Goal: Task Accomplishment & Management: Manage account settings

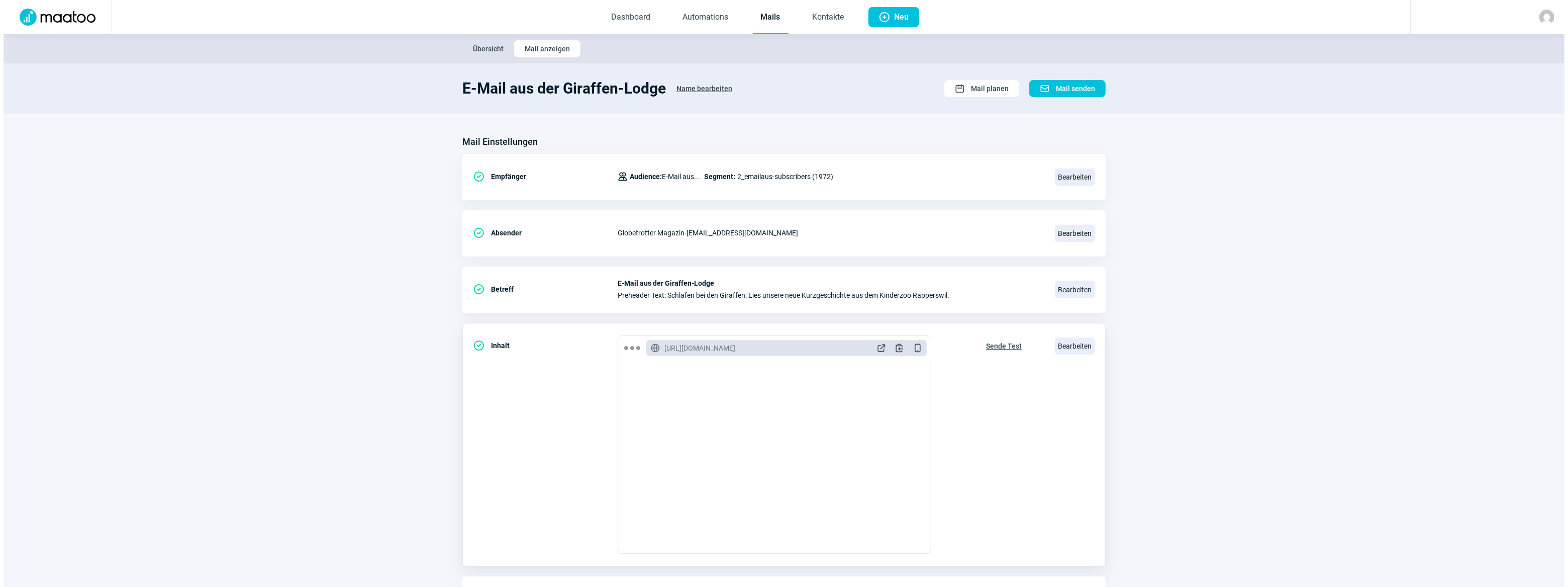
scroll to position [65, 0]
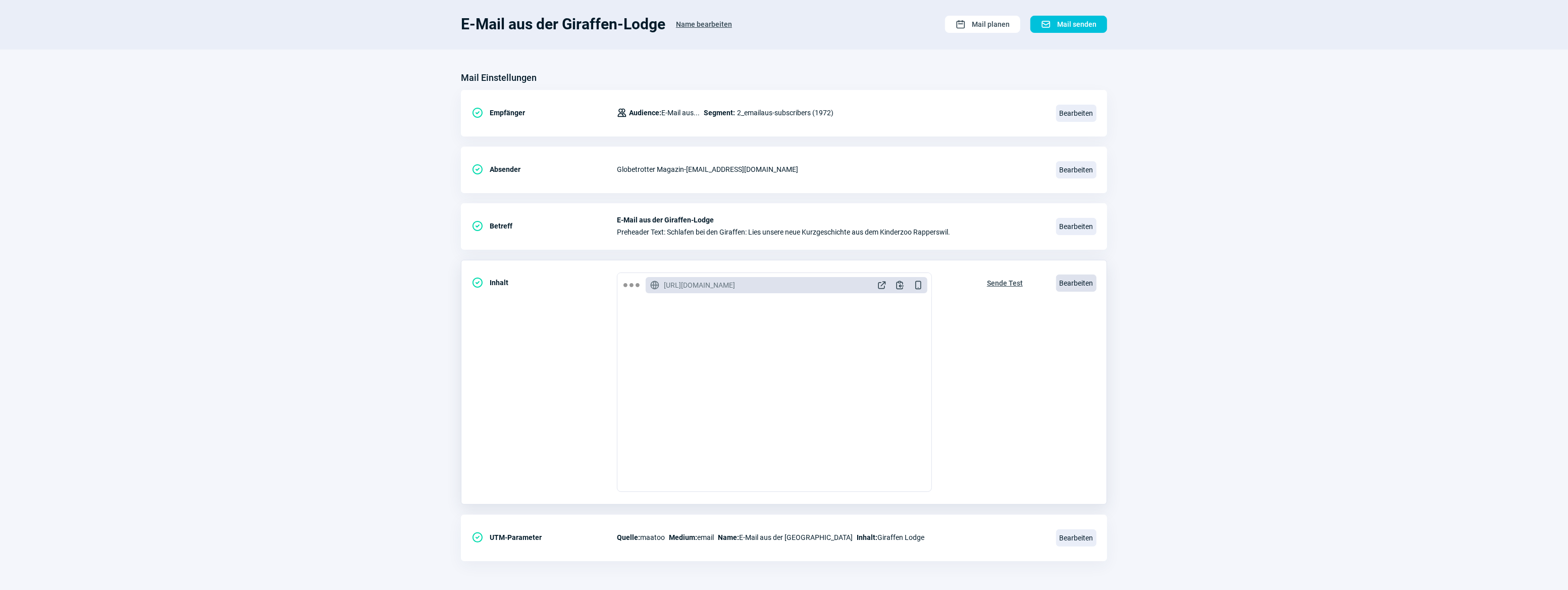
click at [1076, 283] on span "Bearbeiten" at bounding box center [1076, 283] width 40 height 17
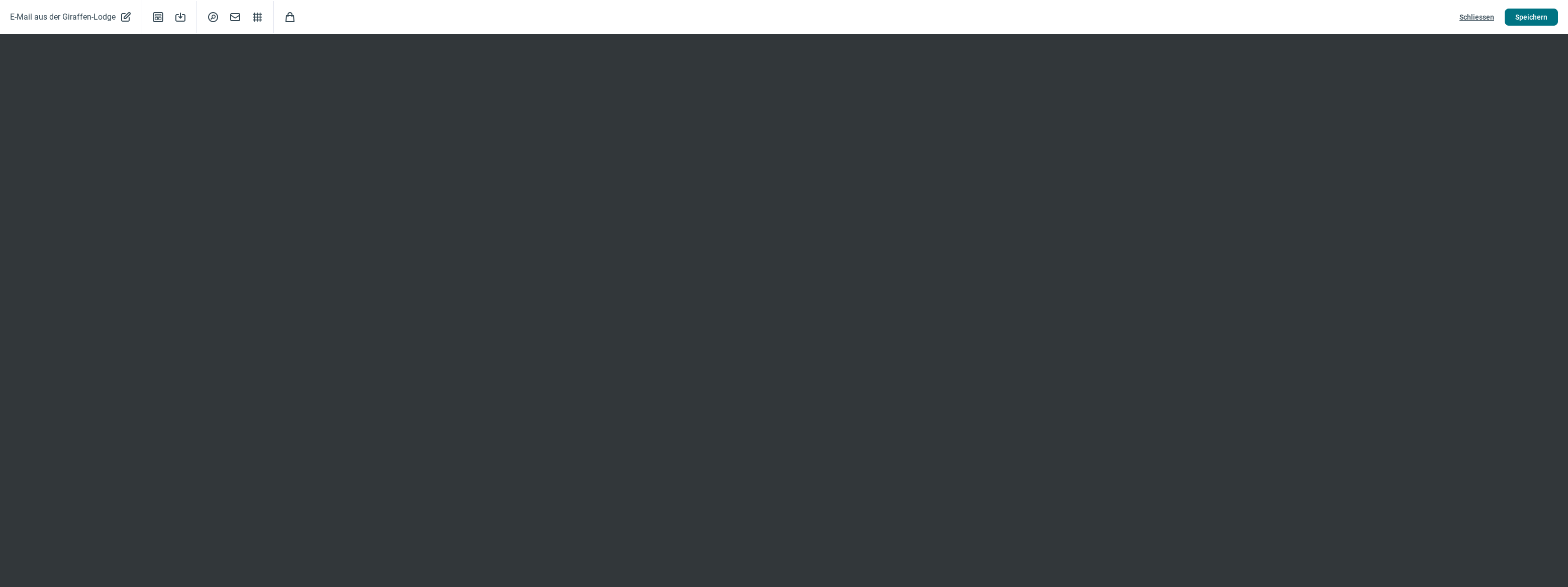
click at [1533, 15] on span "Speichern" at bounding box center [1531, 17] width 32 height 16
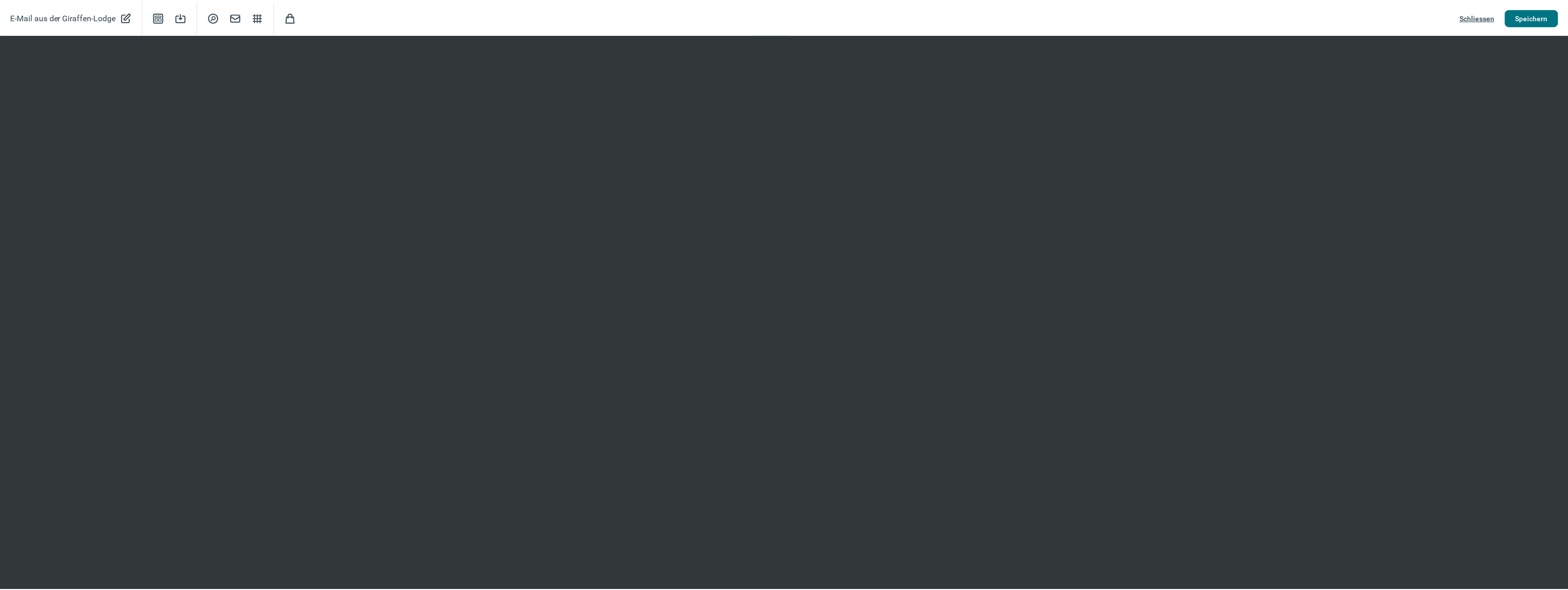
scroll to position [0, 0]
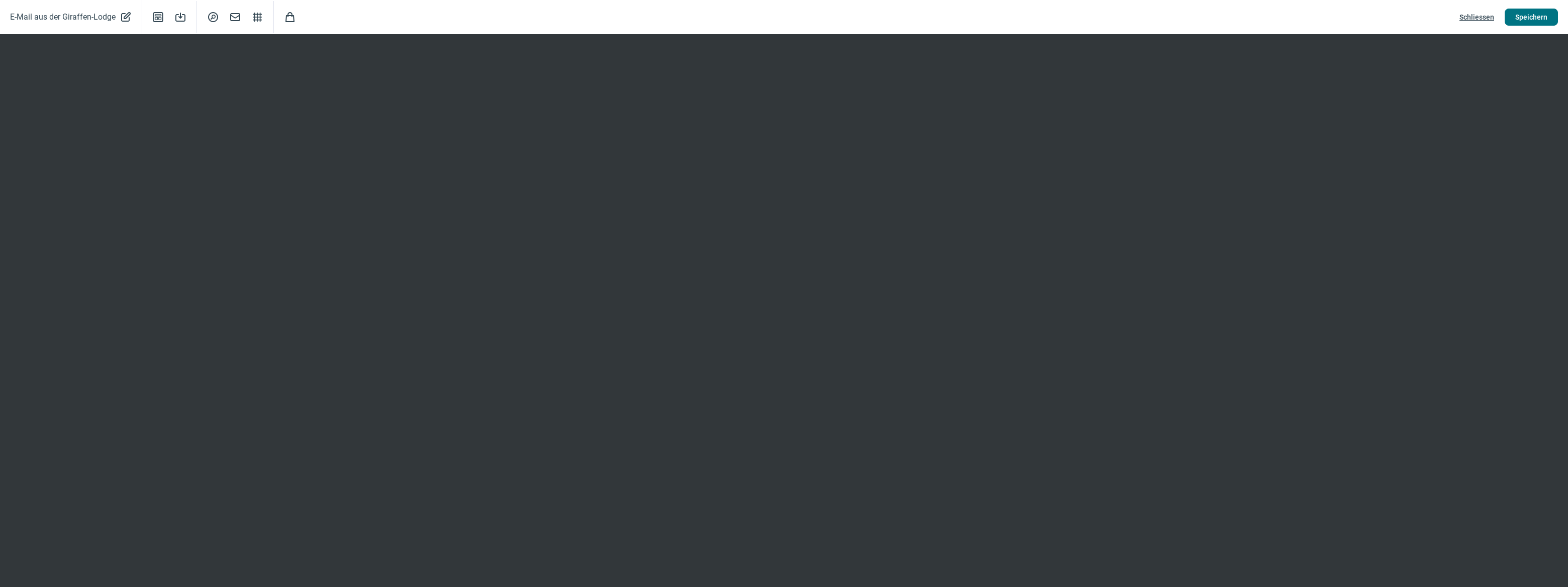
click at [1530, 19] on span "Speichern" at bounding box center [1531, 17] width 32 height 16
click at [1533, 19] on span "Speichern" at bounding box center [1531, 17] width 32 height 16
click at [1532, 15] on span "Speichern" at bounding box center [1531, 17] width 32 height 16
click at [1494, 16] on span "Schliessen" at bounding box center [1477, 17] width 35 height 16
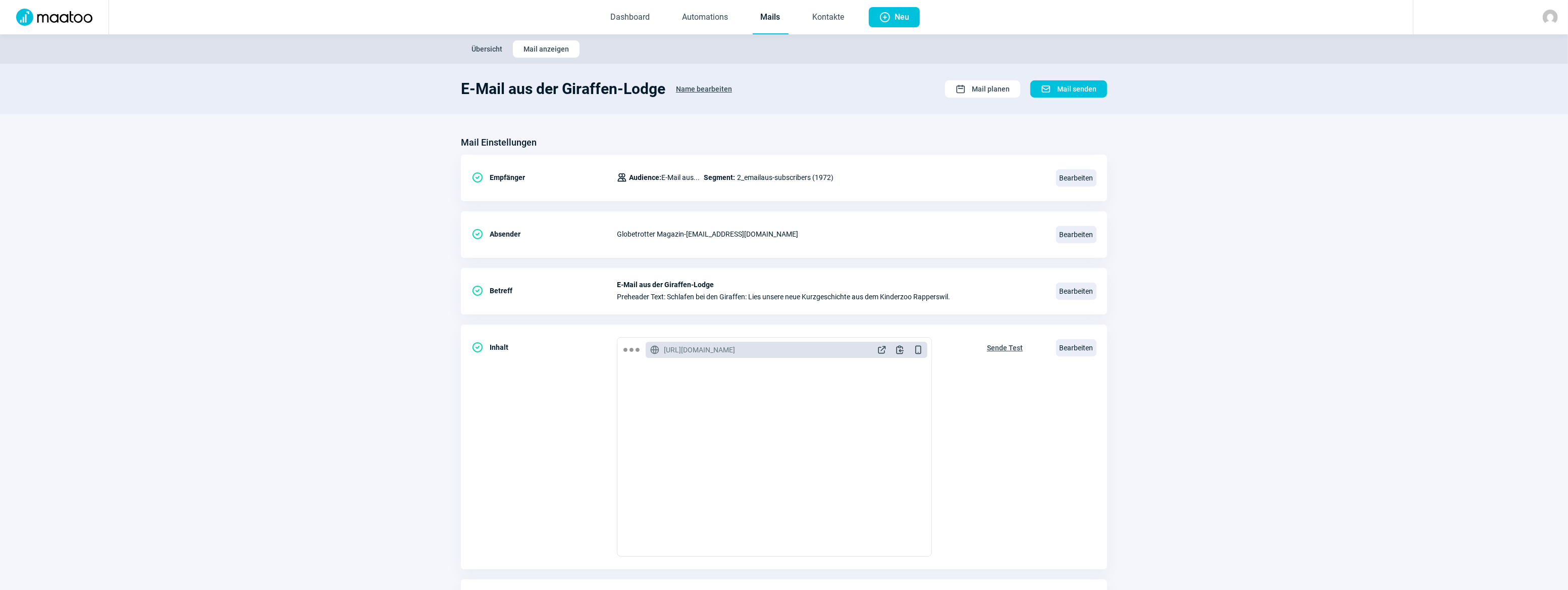
click at [772, 17] on link "Mails" at bounding box center [771, 18] width 36 height 33
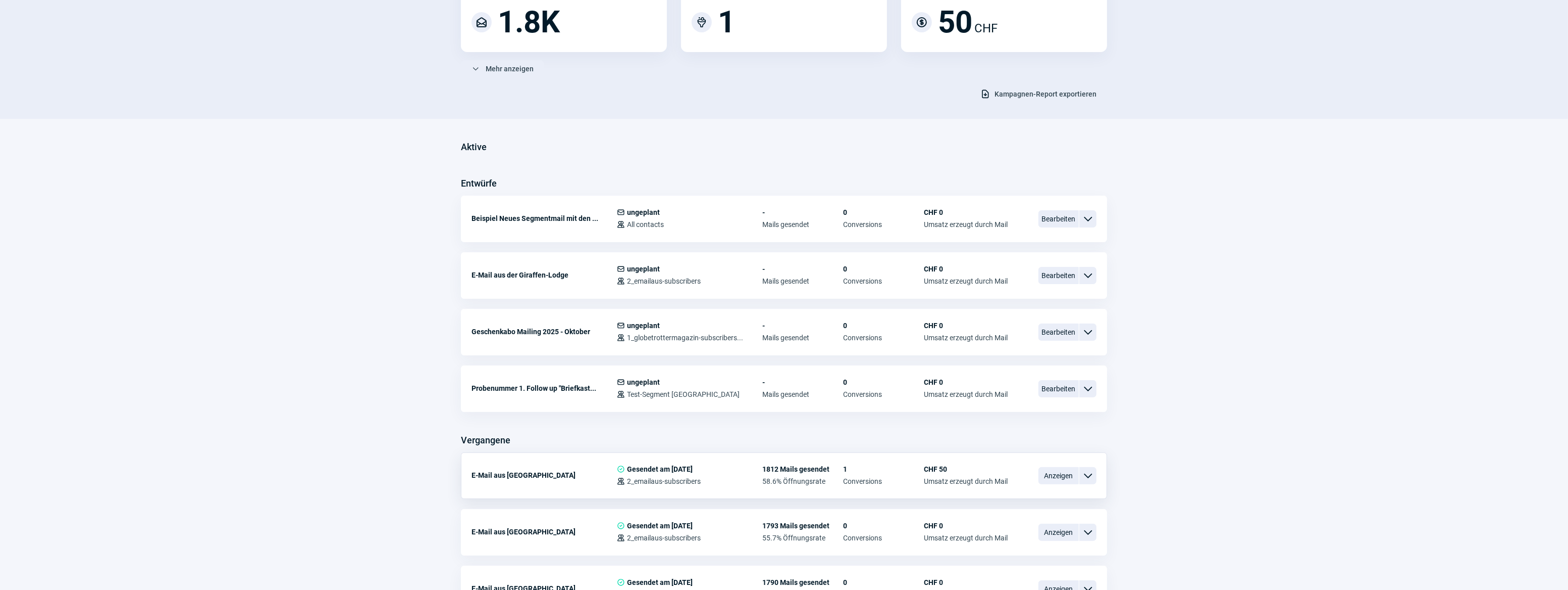
scroll to position [321, 0]
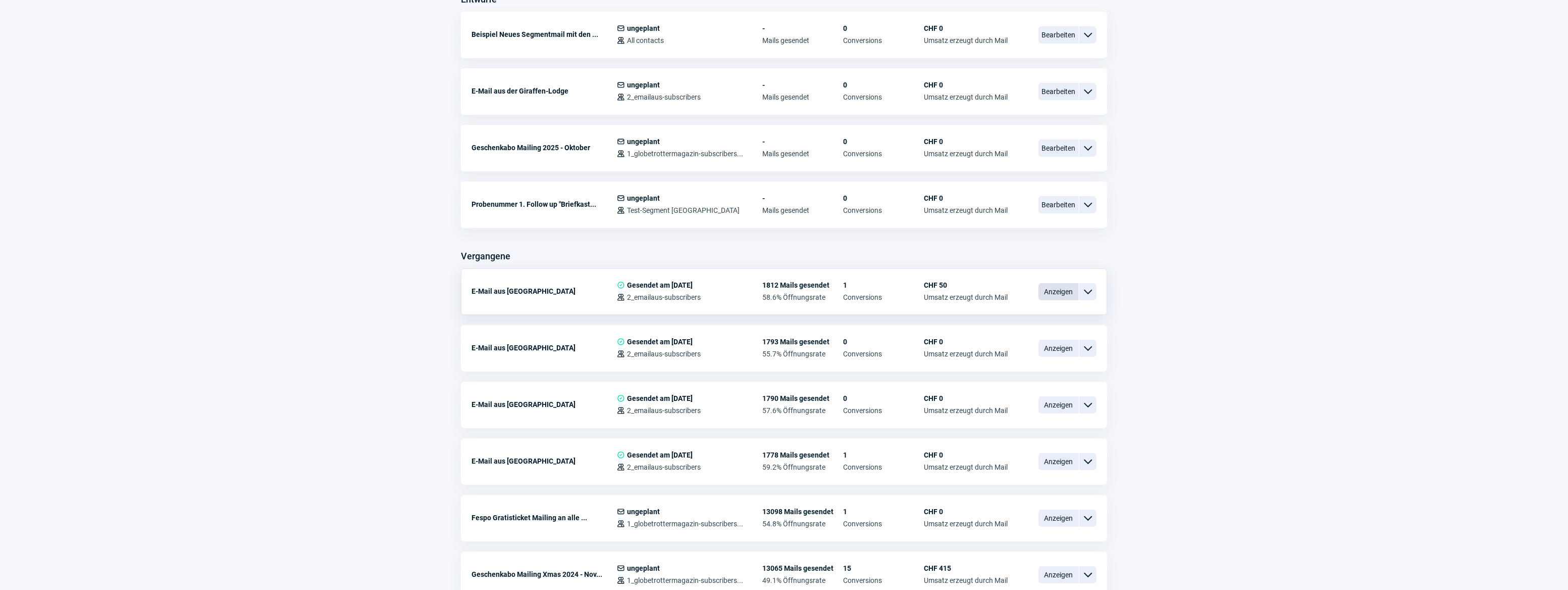
click at [1065, 291] on span "Anzeigen" at bounding box center [1059, 291] width 40 height 17
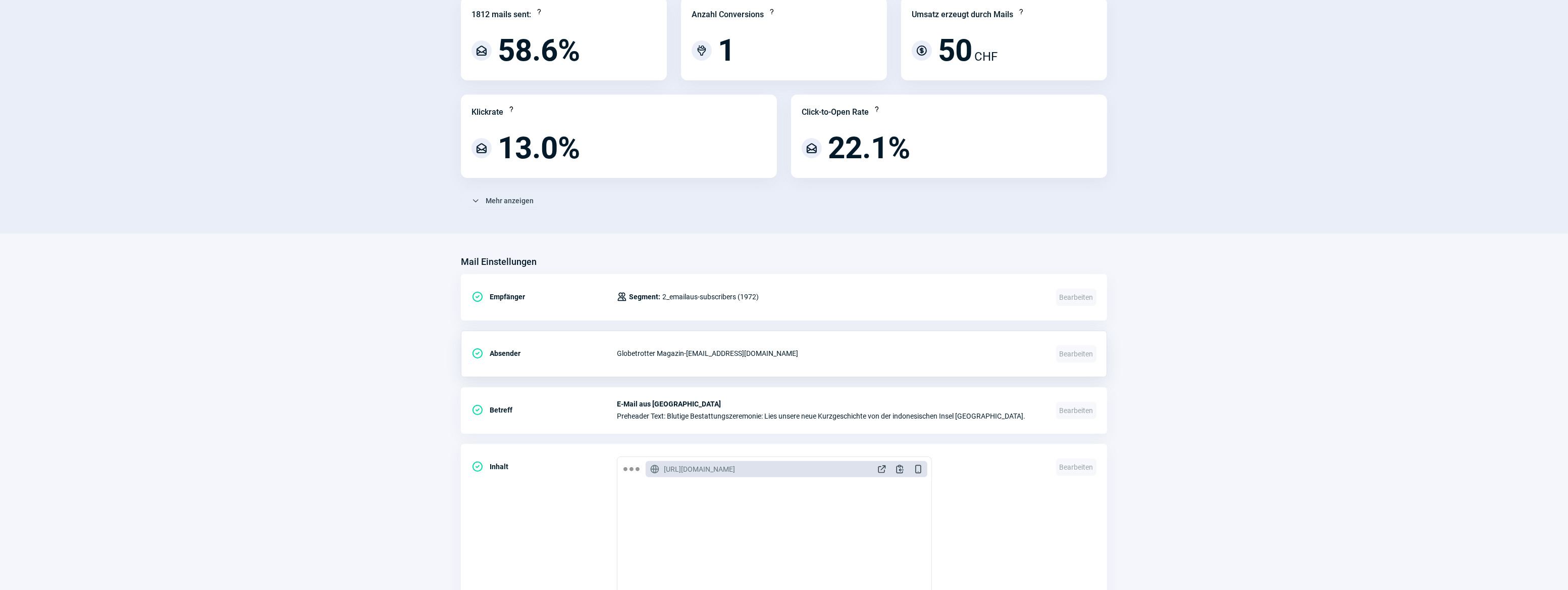
scroll to position [320, 0]
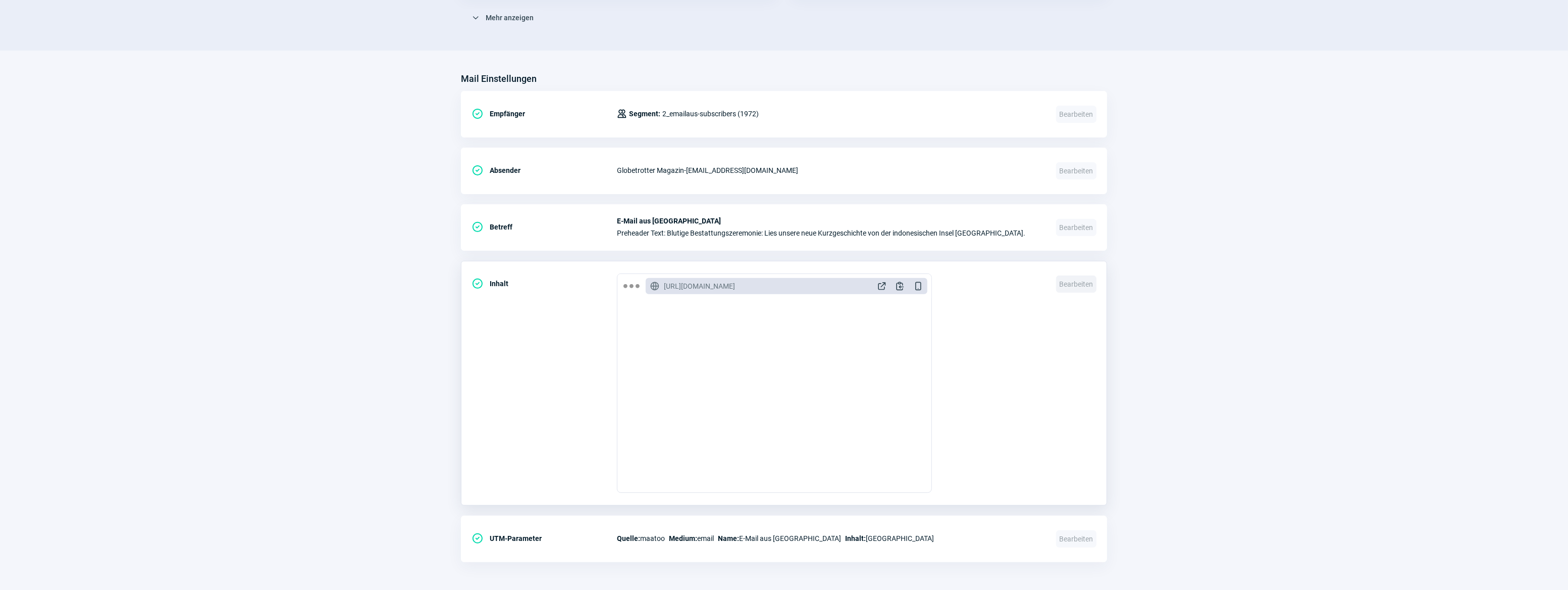
click at [1081, 280] on span "Bearbeiten" at bounding box center [1076, 284] width 40 height 17
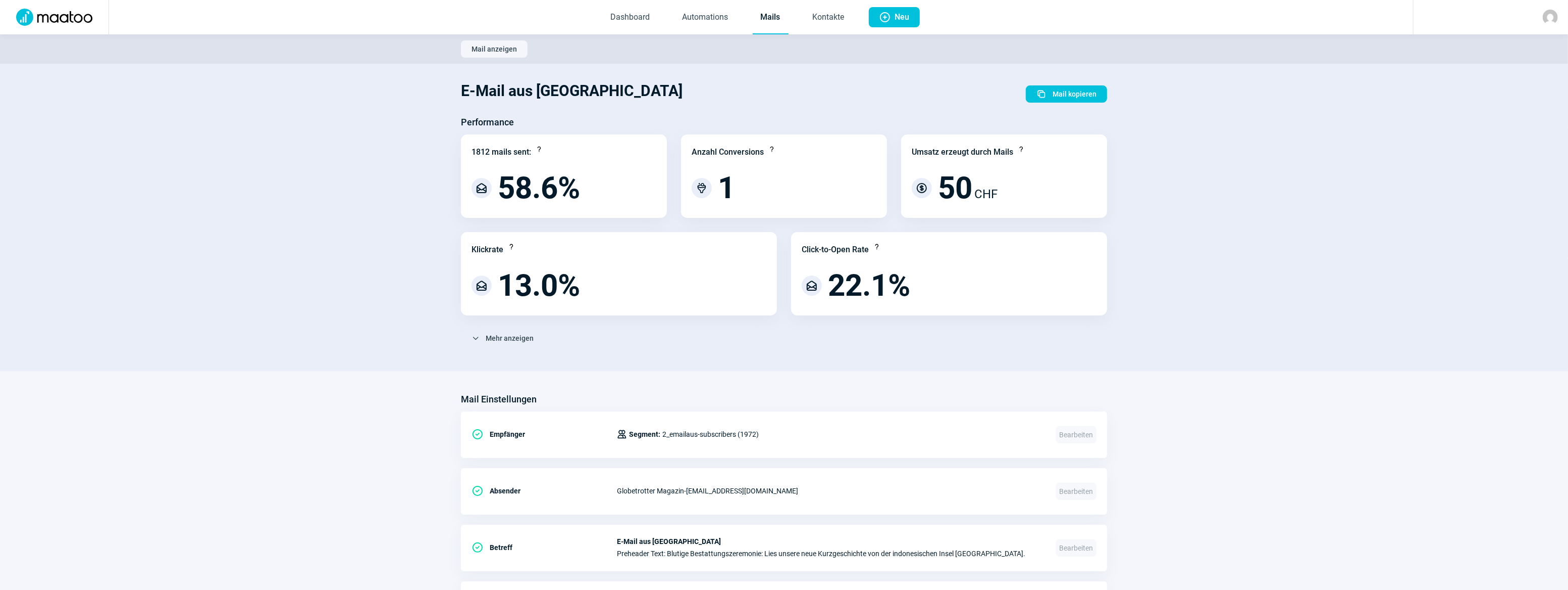
click at [774, 16] on link "Mails" at bounding box center [771, 18] width 36 height 33
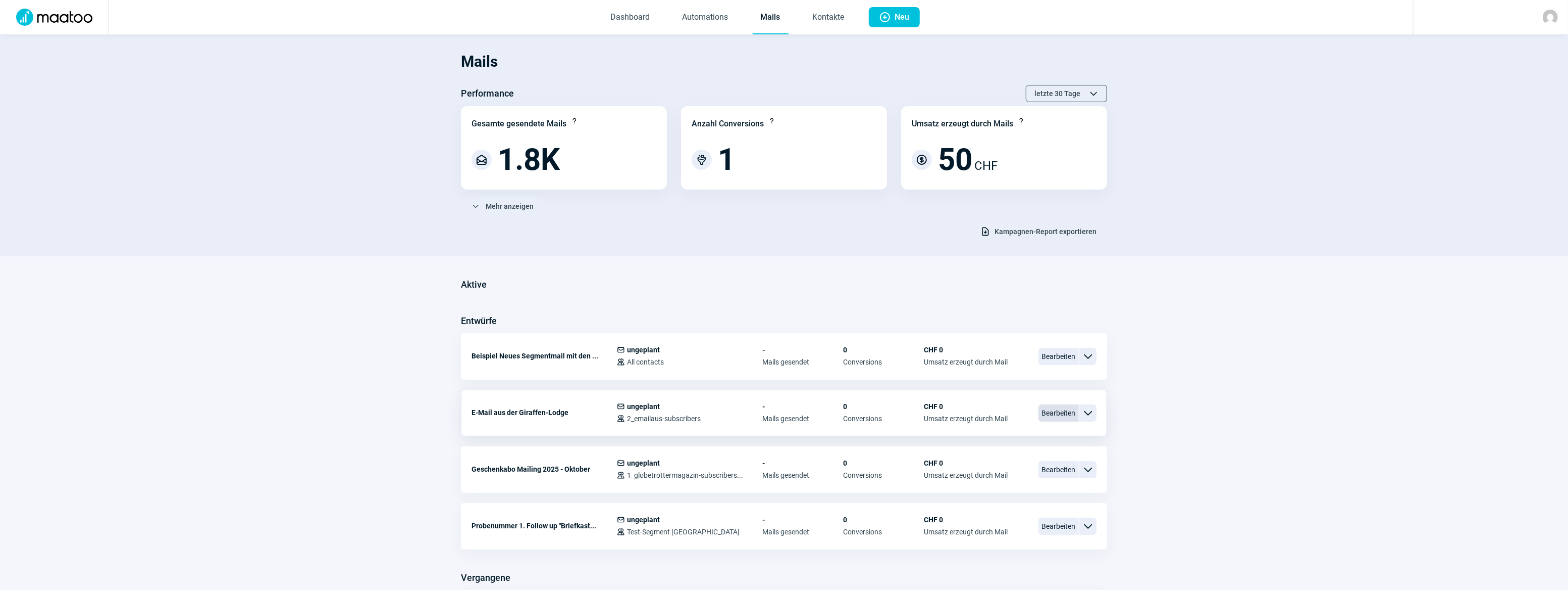
click at [1069, 414] on span "Bearbeiten" at bounding box center [1059, 413] width 40 height 17
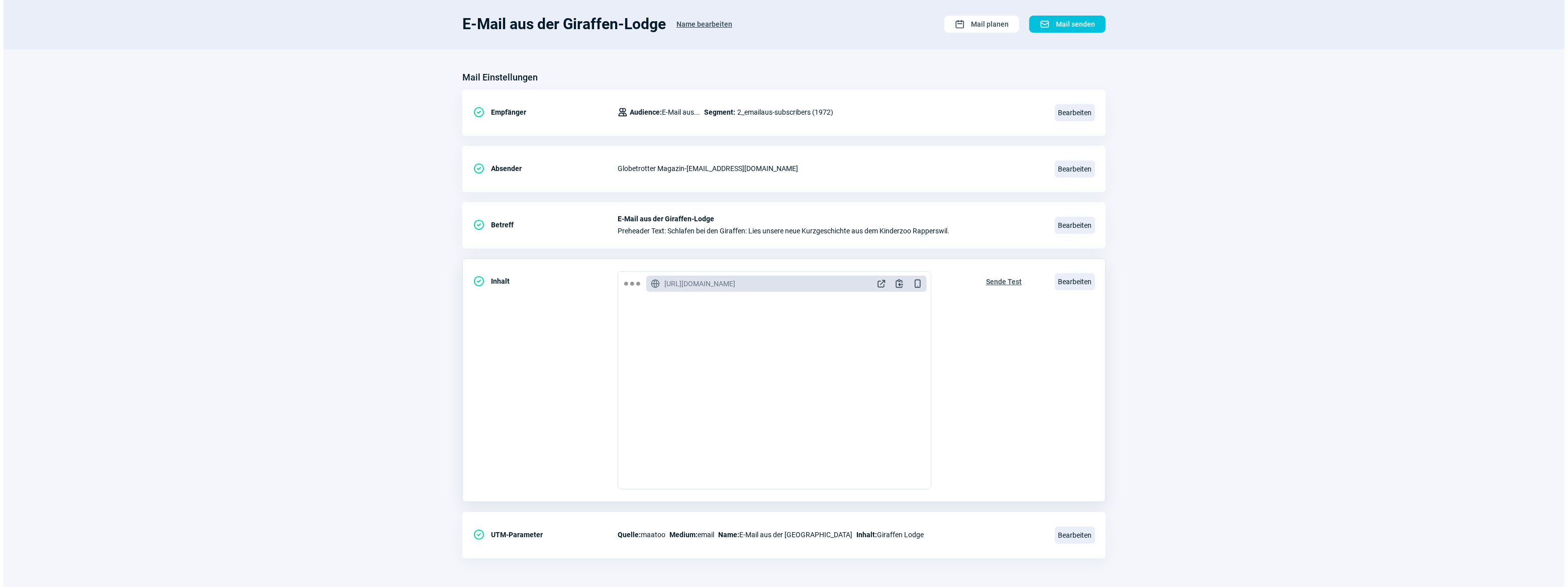
scroll to position [274, 0]
click at [1074, 283] on span "Bearbeiten" at bounding box center [1071, 281] width 40 height 17
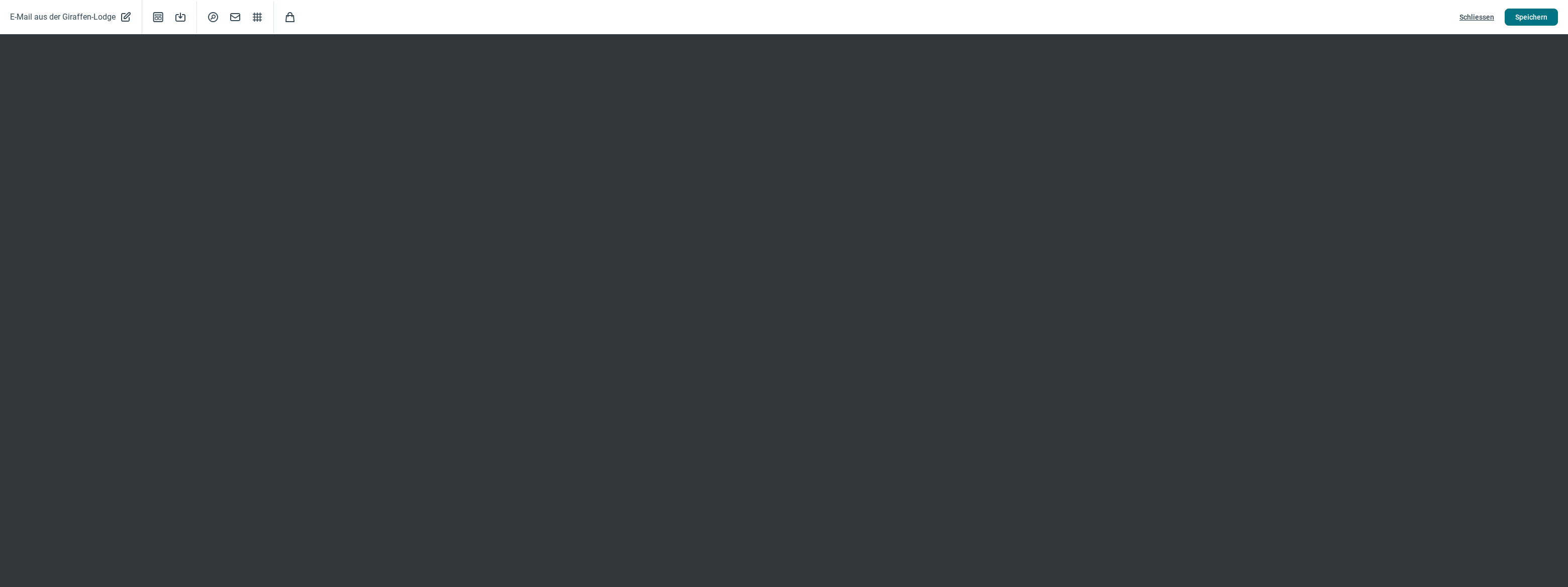
click at [1535, 13] on span "Speichern" at bounding box center [1531, 17] width 32 height 16
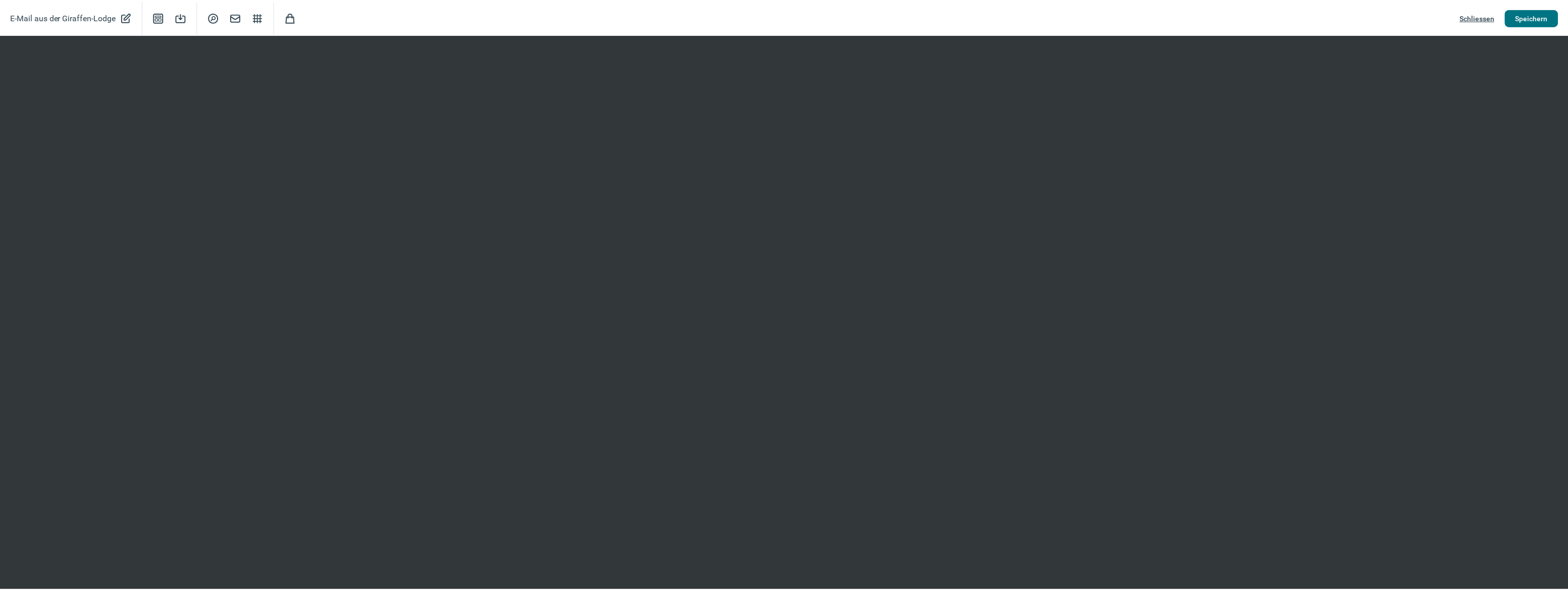
scroll to position [0, 0]
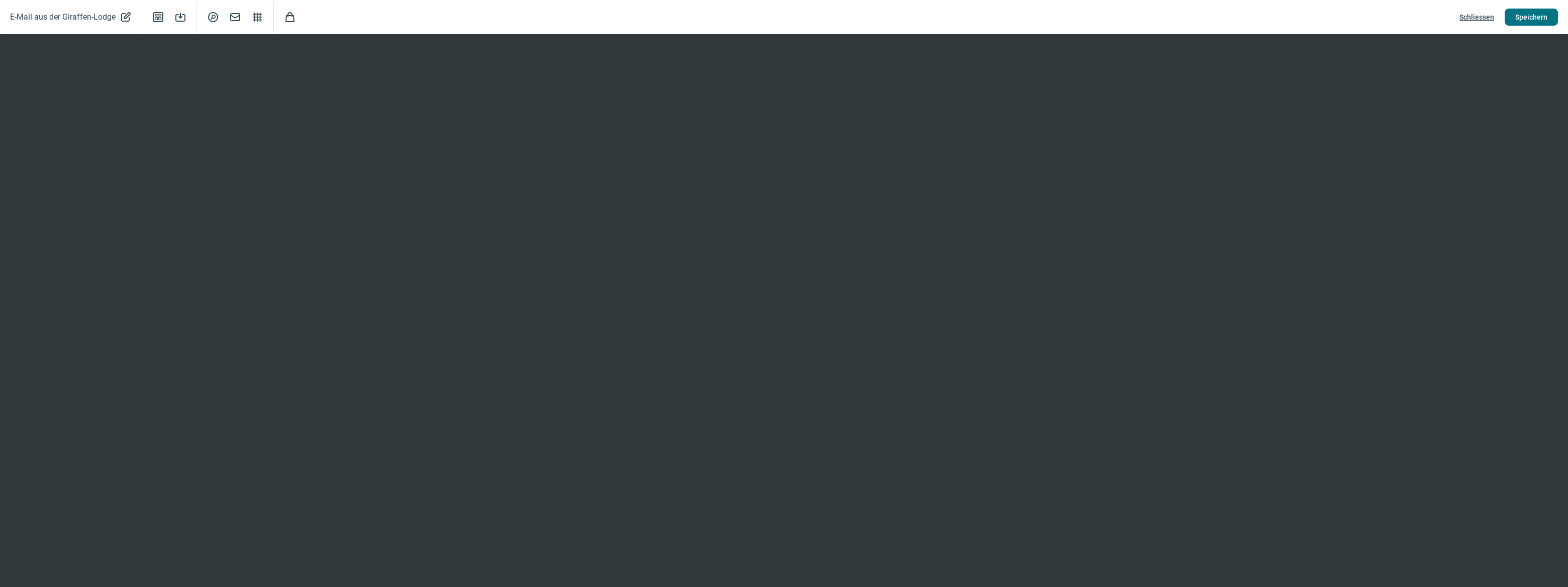
click at [1533, 16] on span "Speichern" at bounding box center [1531, 17] width 32 height 16
click at [1474, 18] on span "Schliessen" at bounding box center [1477, 17] width 35 height 16
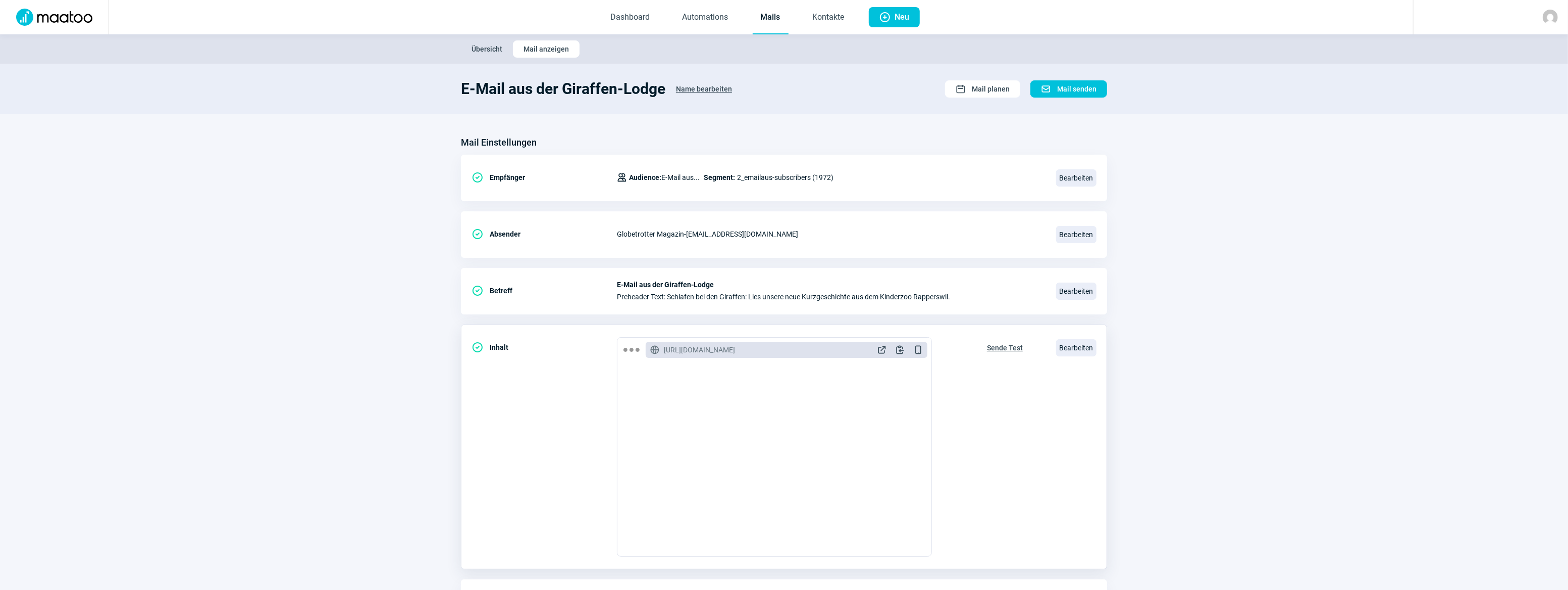
scroll to position [65, 0]
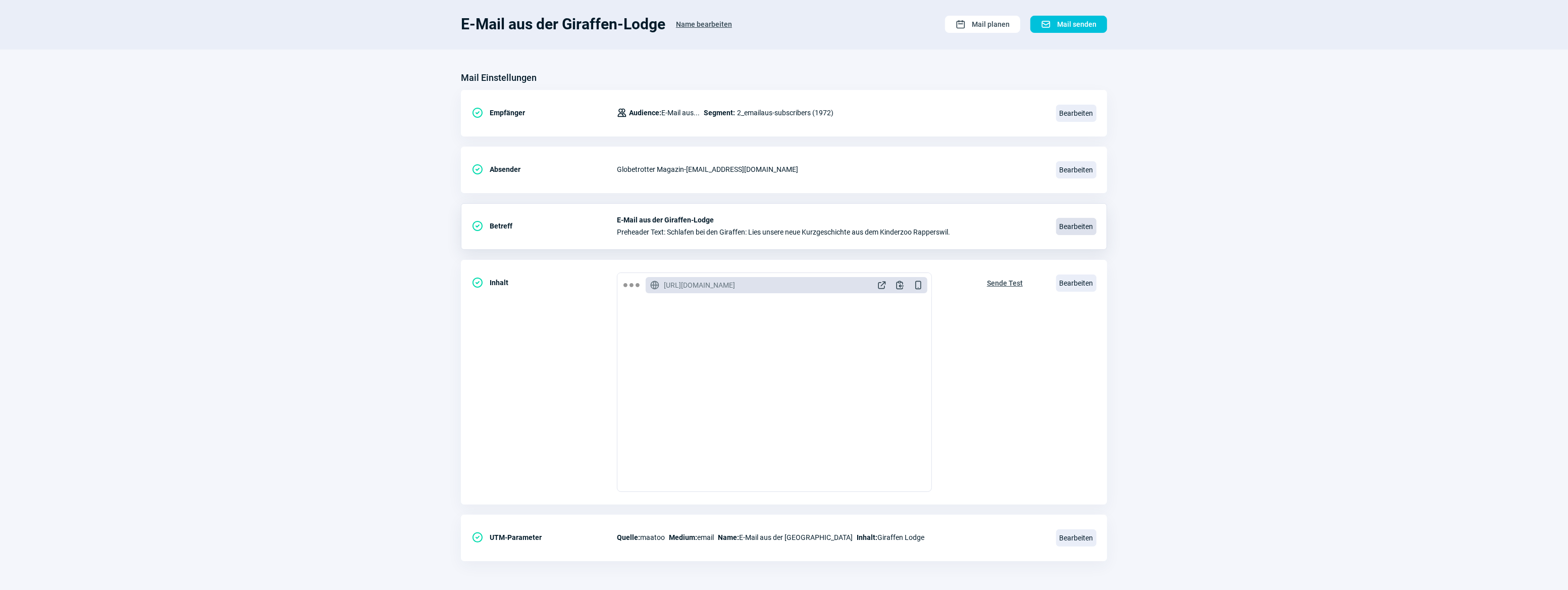
click at [1079, 228] on span "Bearbeiten" at bounding box center [1076, 226] width 40 height 17
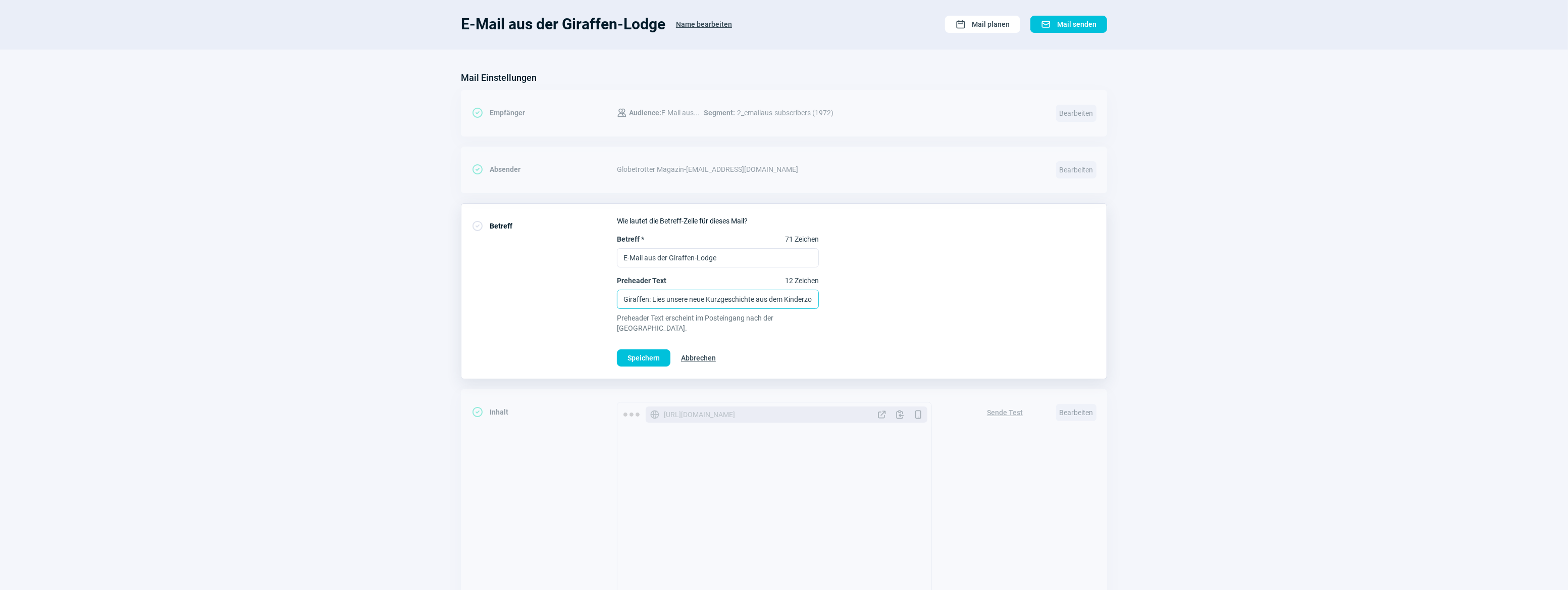
scroll to position [0, 97]
drag, startPoint x: 810, startPoint y: 298, endPoint x: 844, endPoint y: 301, distance: 34.1
click at [844, 301] on div "Betreff * 71 Zeichen E-Mail aus der Giraffen-Lodge Preheader Text 12 Zeichen Sc…" at bounding box center [857, 283] width 479 height 99
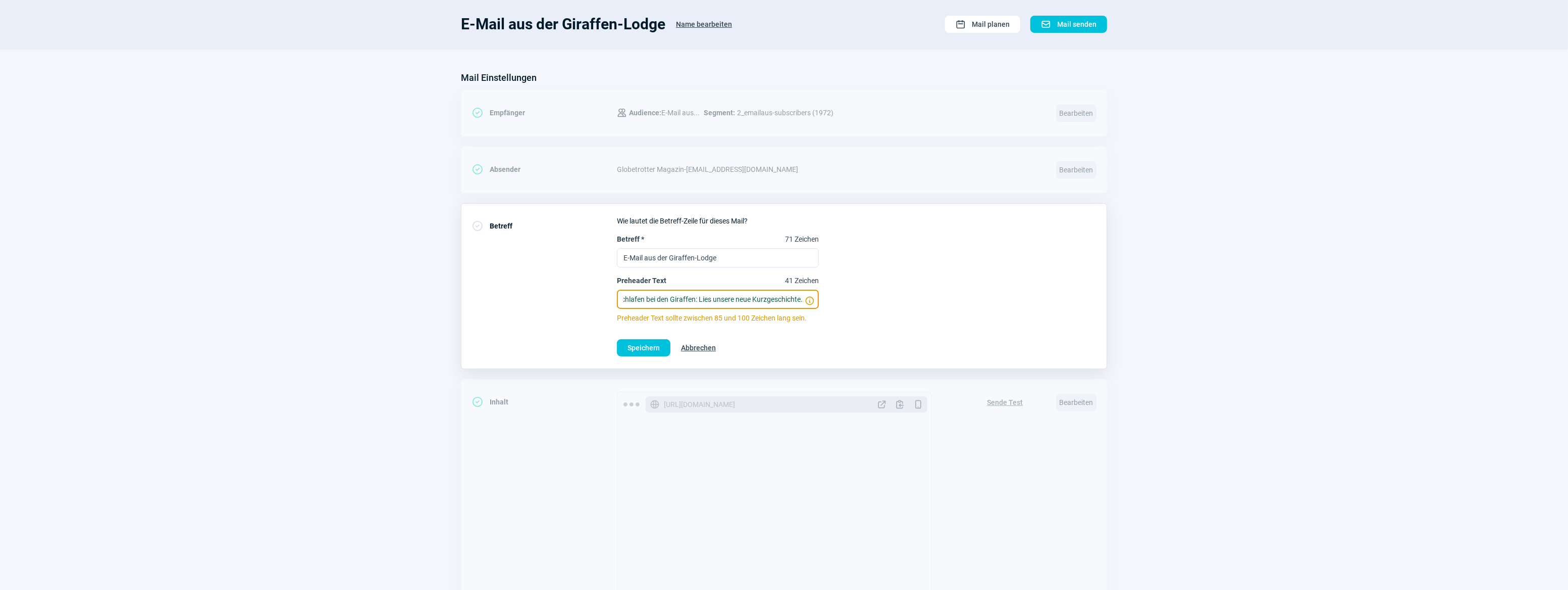
scroll to position [0, 8]
click at [676, 297] on input "Schlafen bei den Giraffen: Lies unsere neue Kurzgeschichte." at bounding box center [718, 299] width 202 height 19
drag, startPoint x: 679, startPoint y: 297, endPoint x: 595, endPoint y: 294, distance: 84.1
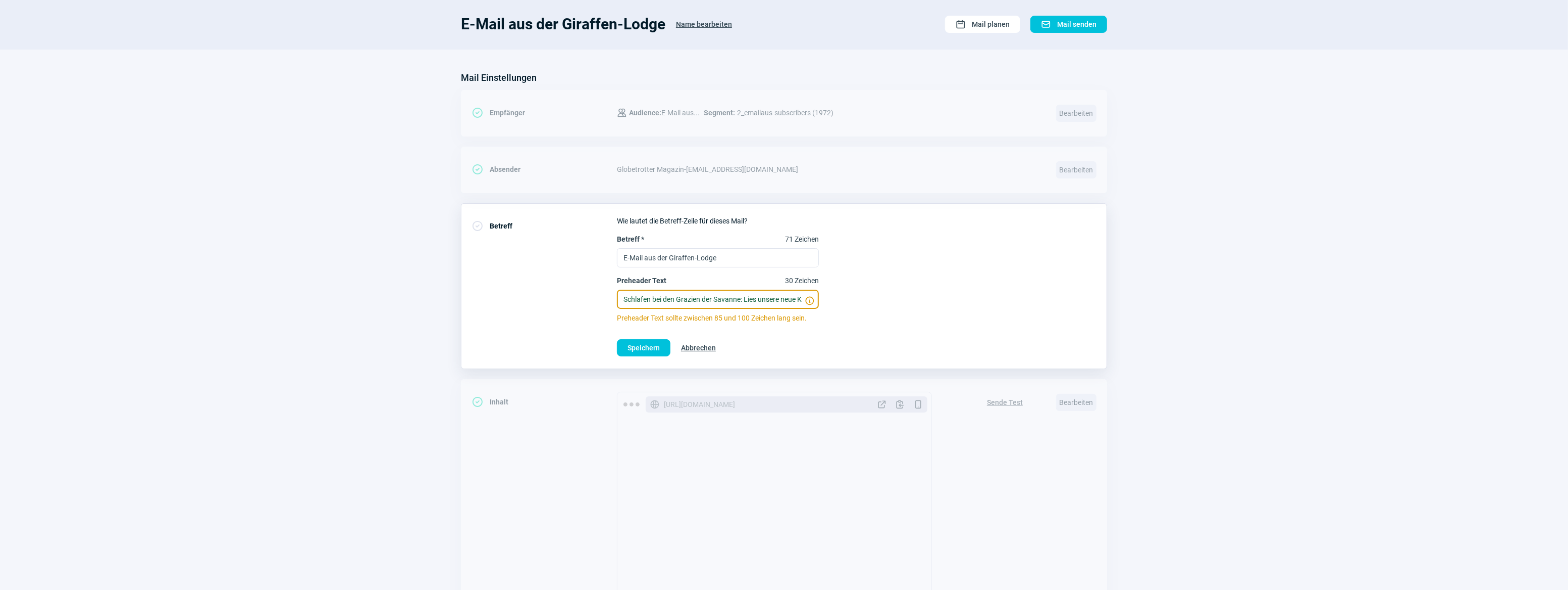
click at [595, 294] on div "CheckCircle icon Betreff Wie lautet die Betreff-Zeile für dieses Mail? Betreff …" at bounding box center [784, 286] width 646 height 166
click at [662, 294] on input "Schlafen bei den Grazien der Savanne: Lies unsere neue Kurzgeschichte." at bounding box center [718, 299] width 202 height 19
drag, startPoint x: 679, startPoint y: 298, endPoint x: 819, endPoint y: 304, distance: 140.1
click at [819, 304] on div "Betreff * 71 Zeichen E-Mail aus der Giraffen-Lodge Preheader Text 30 Zeichen Sc…" at bounding box center [857, 278] width 479 height 89
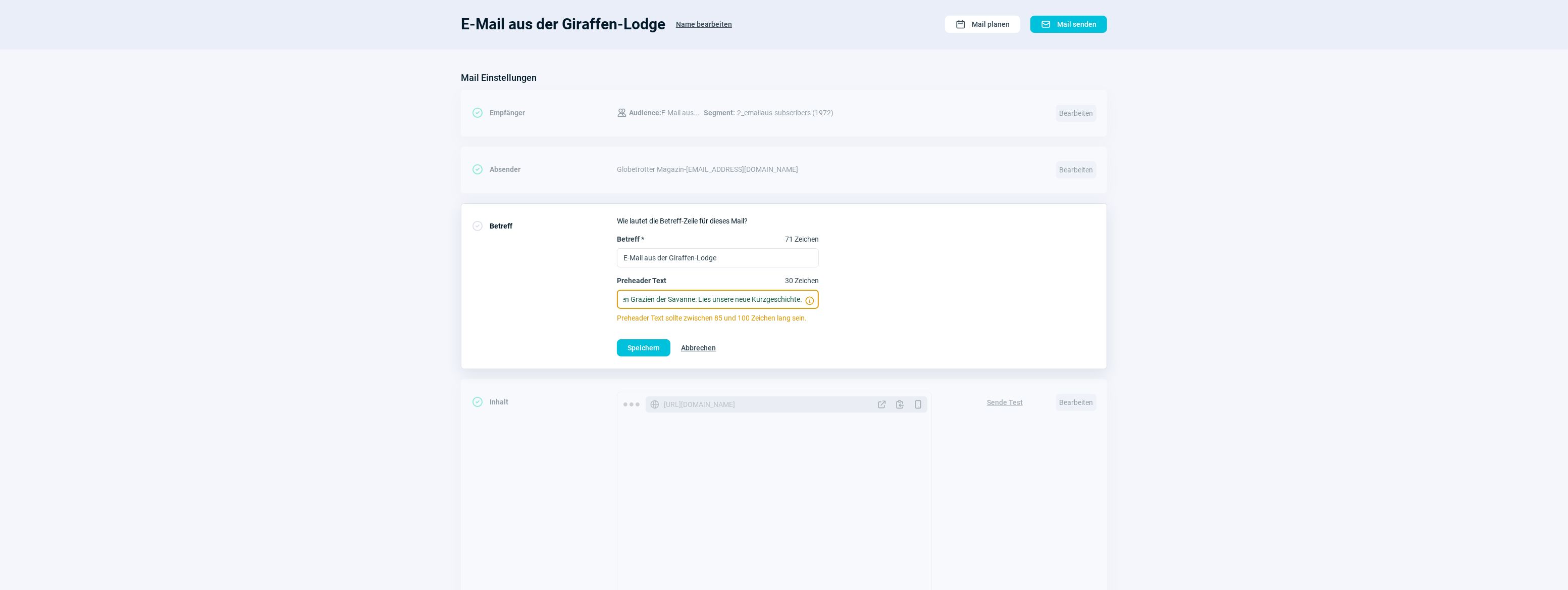
click at [783, 303] on input "Schlafen bei den Grazien der Savanne: Lies unsere neue Kurzgeschichte." at bounding box center [718, 299] width 202 height 19
type input "Schlafen bei den Grazien der Savanne: Lies unsere neue Kurzgeschichte."
click at [652, 343] on span "Speichern" at bounding box center [643, 348] width 32 height 16
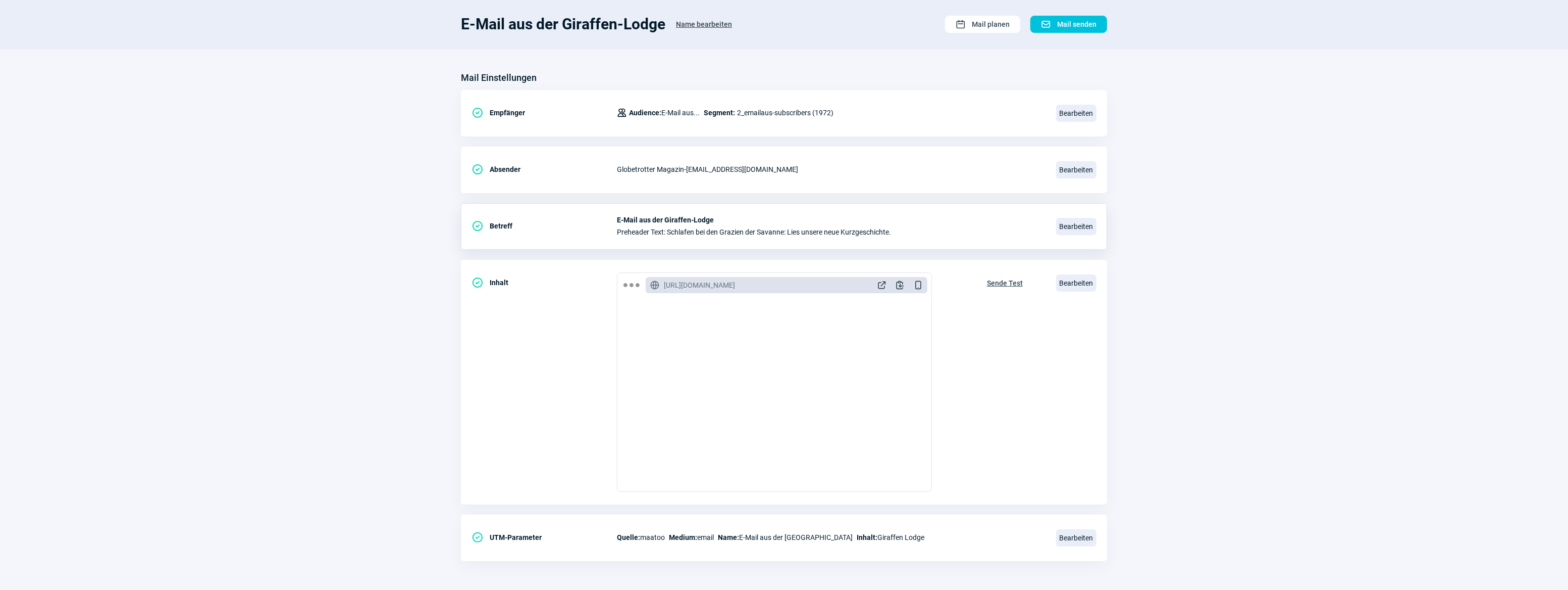
scroll to position [0, 0]
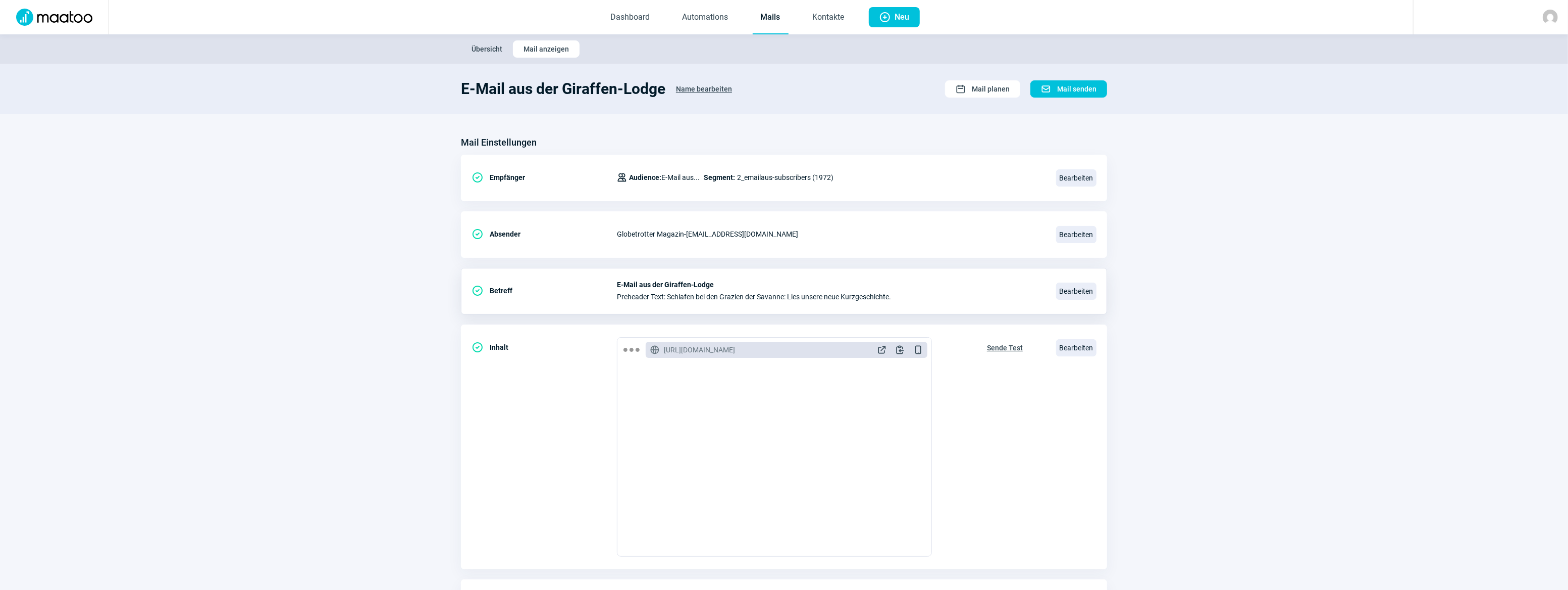
click at [774, 19] on link "Mails" at bounding box center [771, 18] width 36 height 33
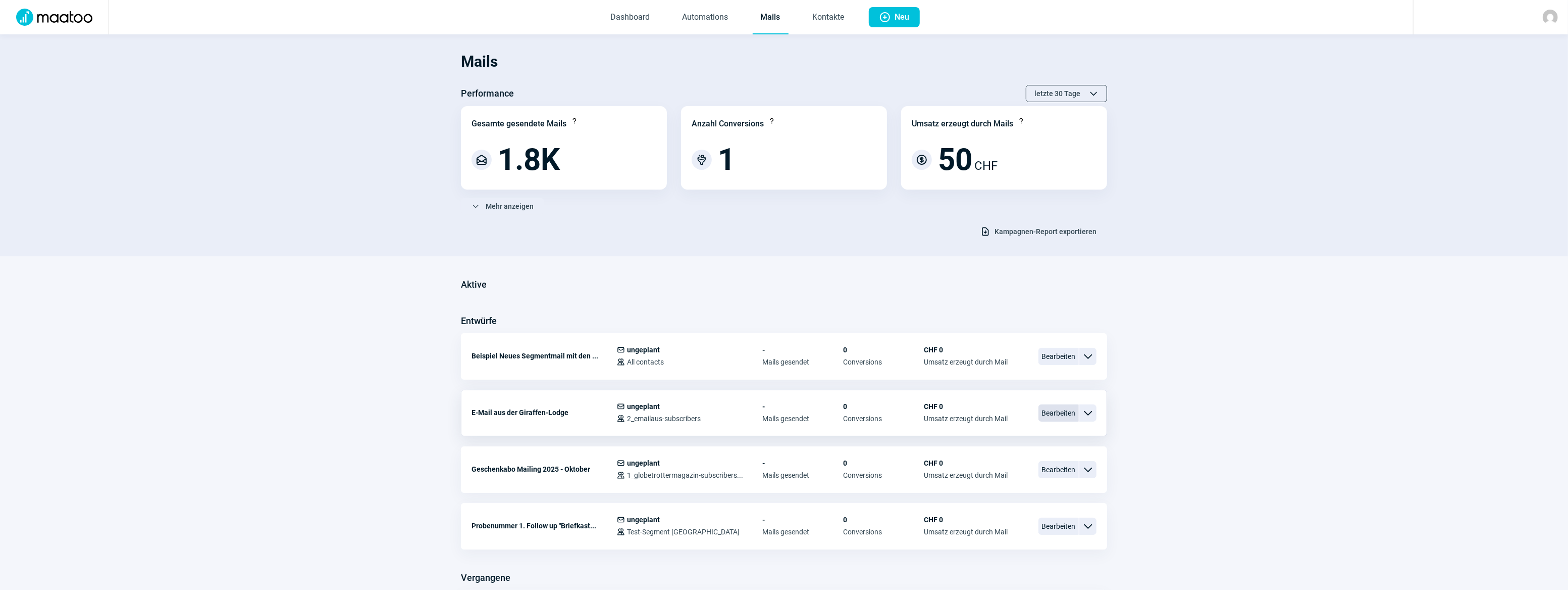
click at [1067, 413] on span "Bearbeiten" at bounding box center [1059, 413] width 40 height 17
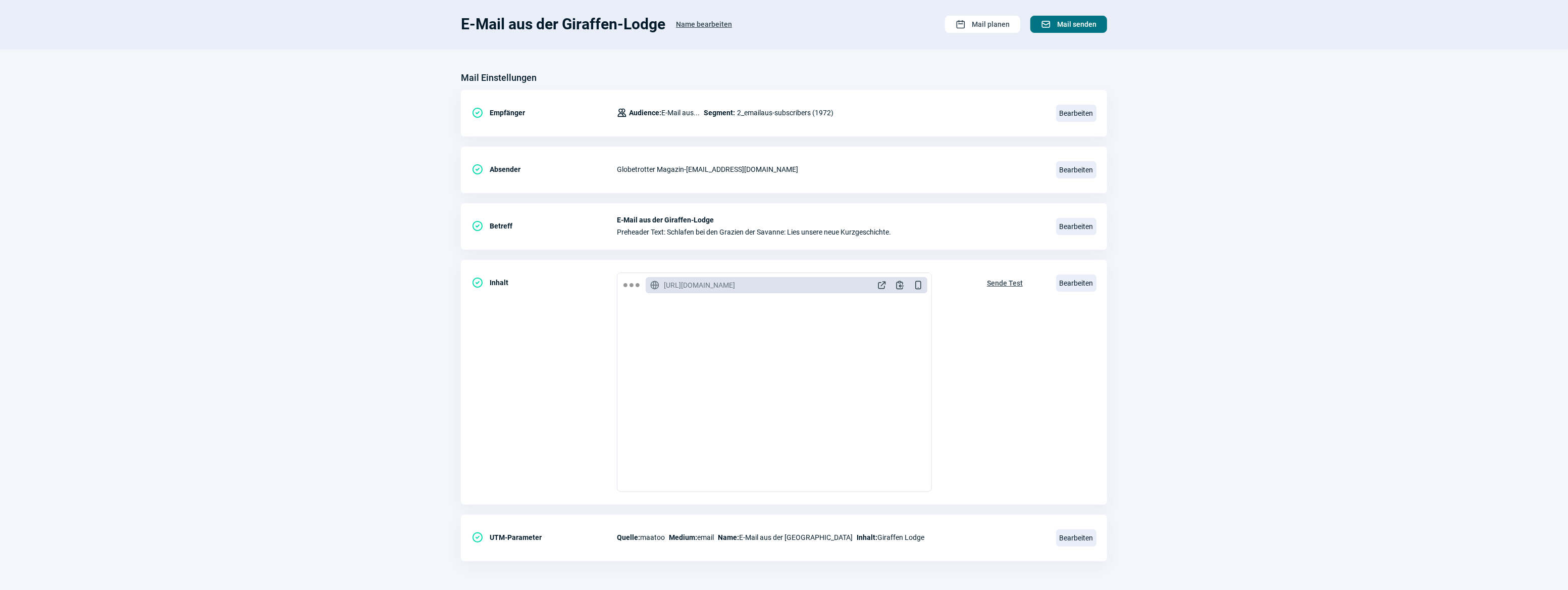
click at [1062, 24] on span "Mail senden" at bounding box center [1077, 24] width 39 height 16
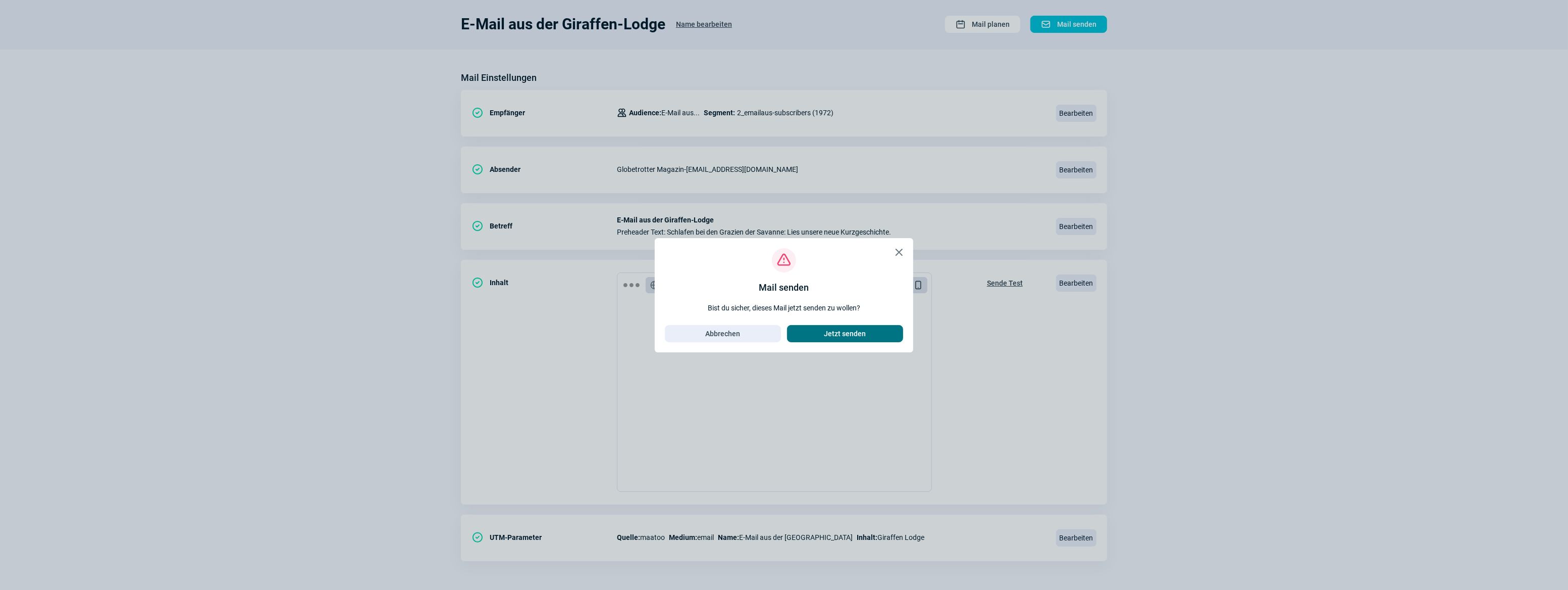
click at [847, 334] on span "Jetzt senden" at bounding box center [845, 334] width 42 height 16
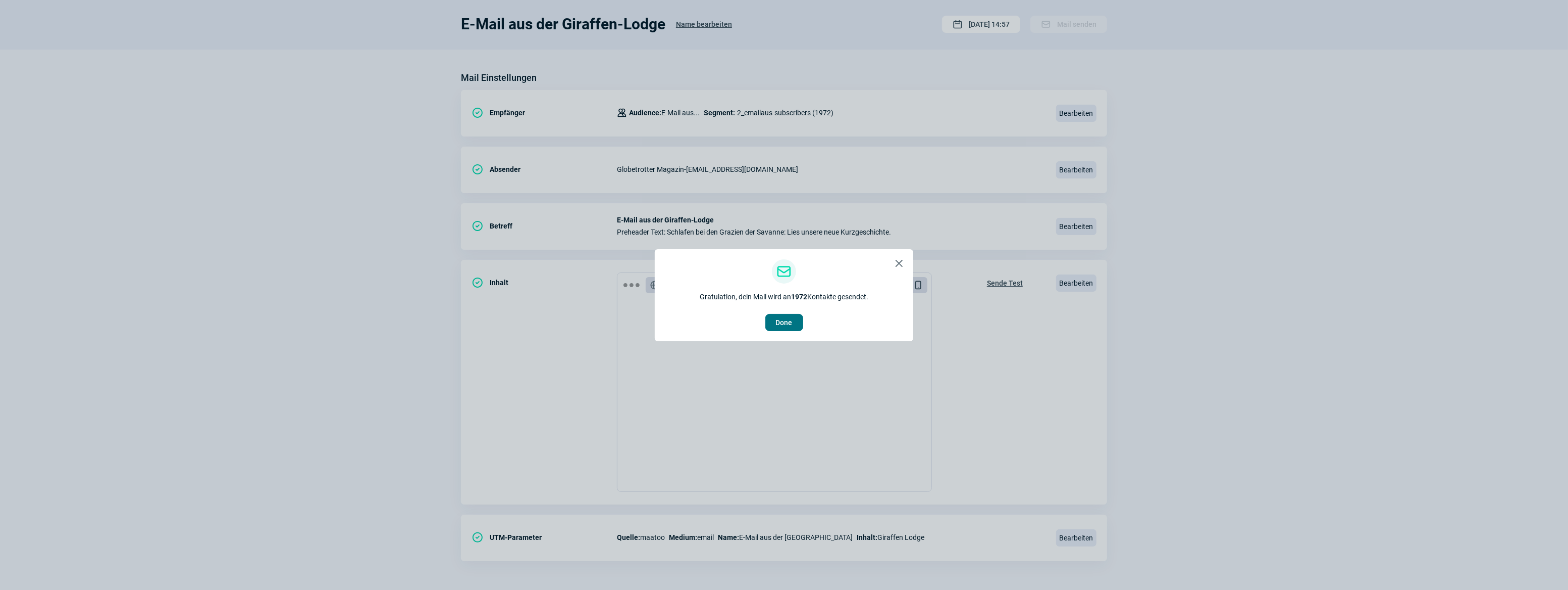
click at [777, 322] on span "Done" at bounding box center [784, 323] width 17 height 16
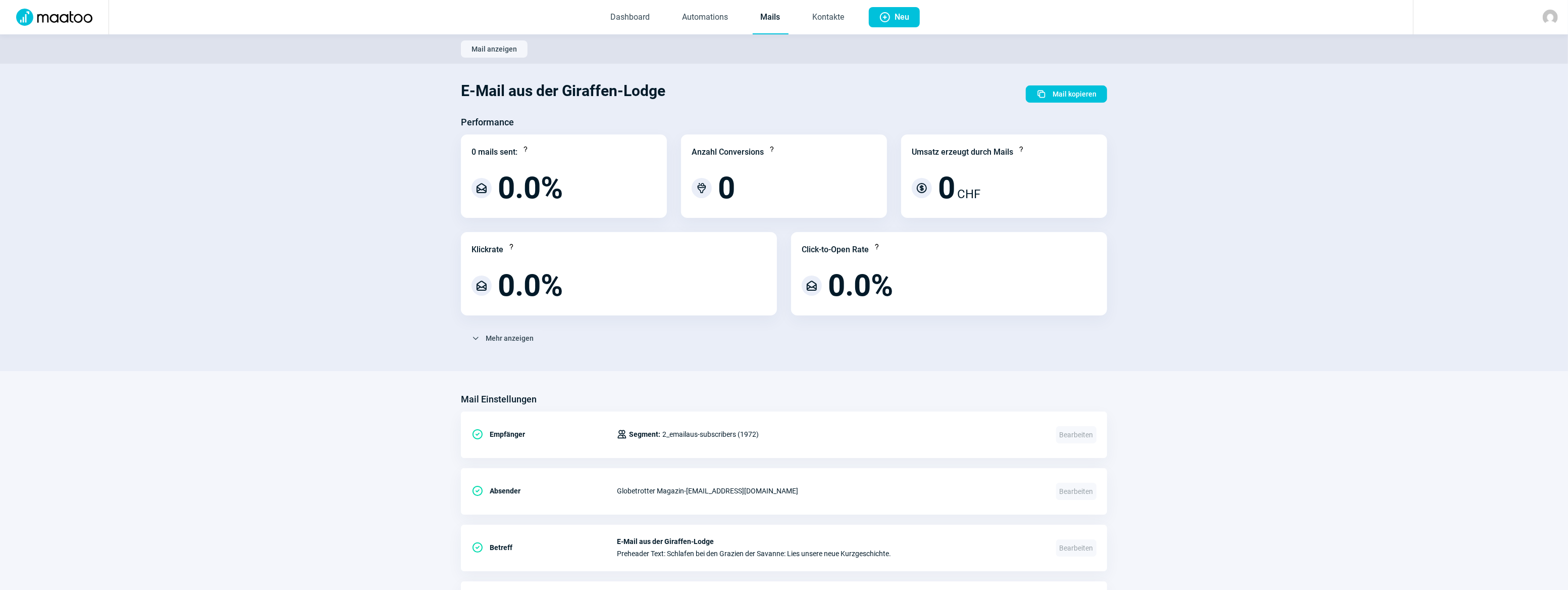
click at [769, 18] on link "Mails" at bounding box center [771, 18] width 36 height 33
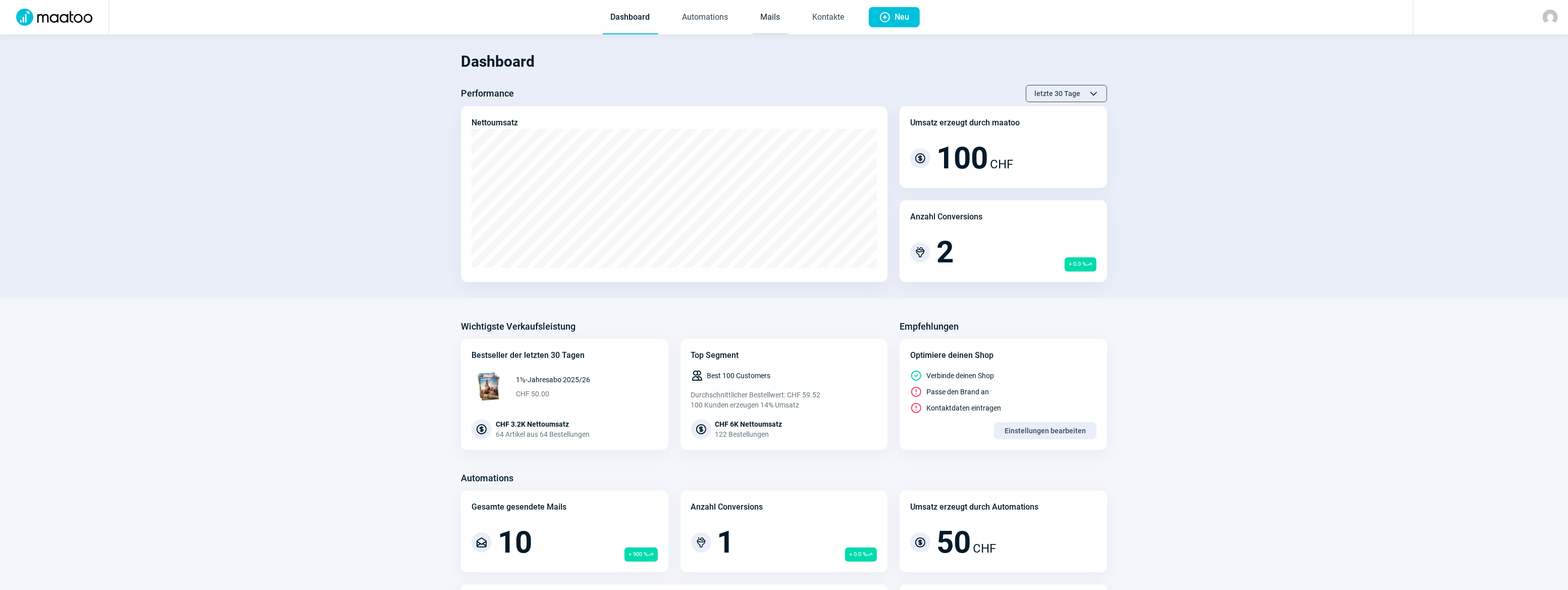
click at [779, 9] on link "Mails" at bounding box center [771, 18] width 36 height 33
